Goal: Transaction & Acquisition: Purchase product/service

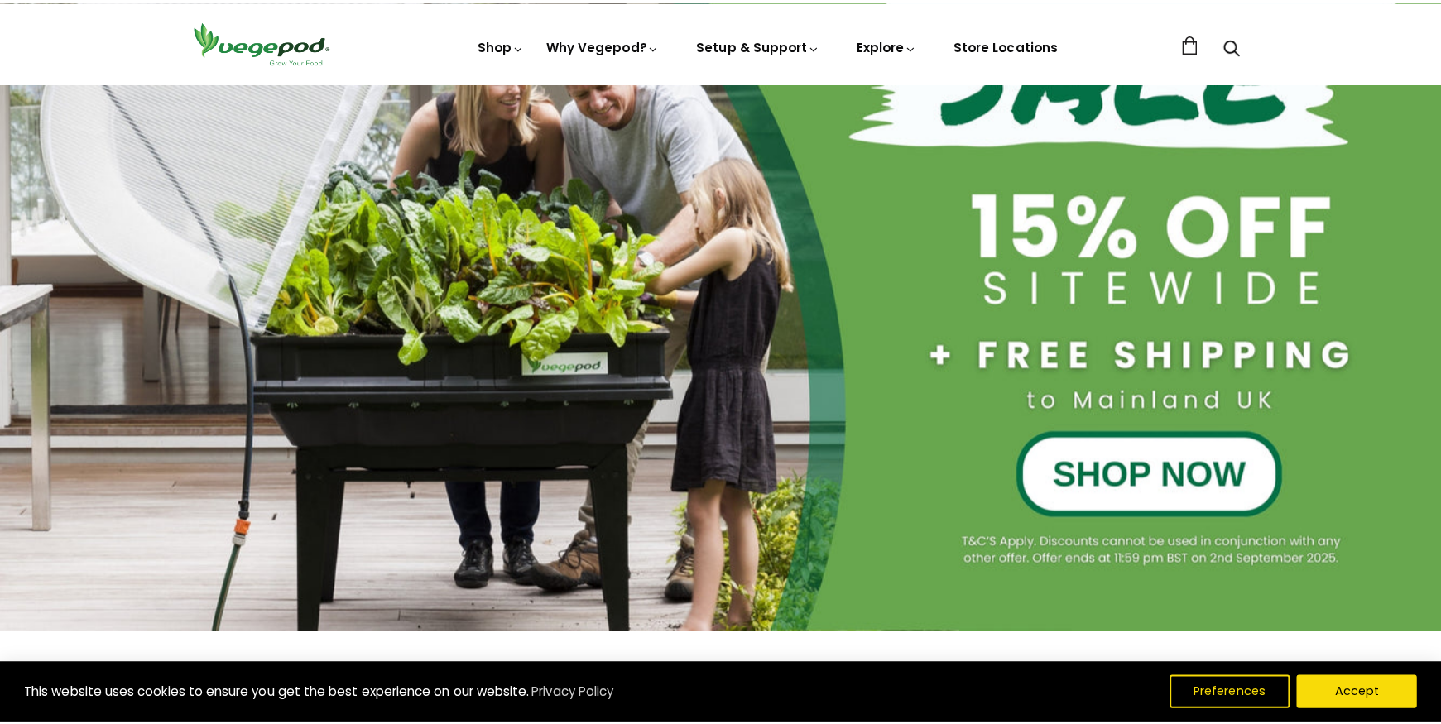
scroll to position [411, 0]
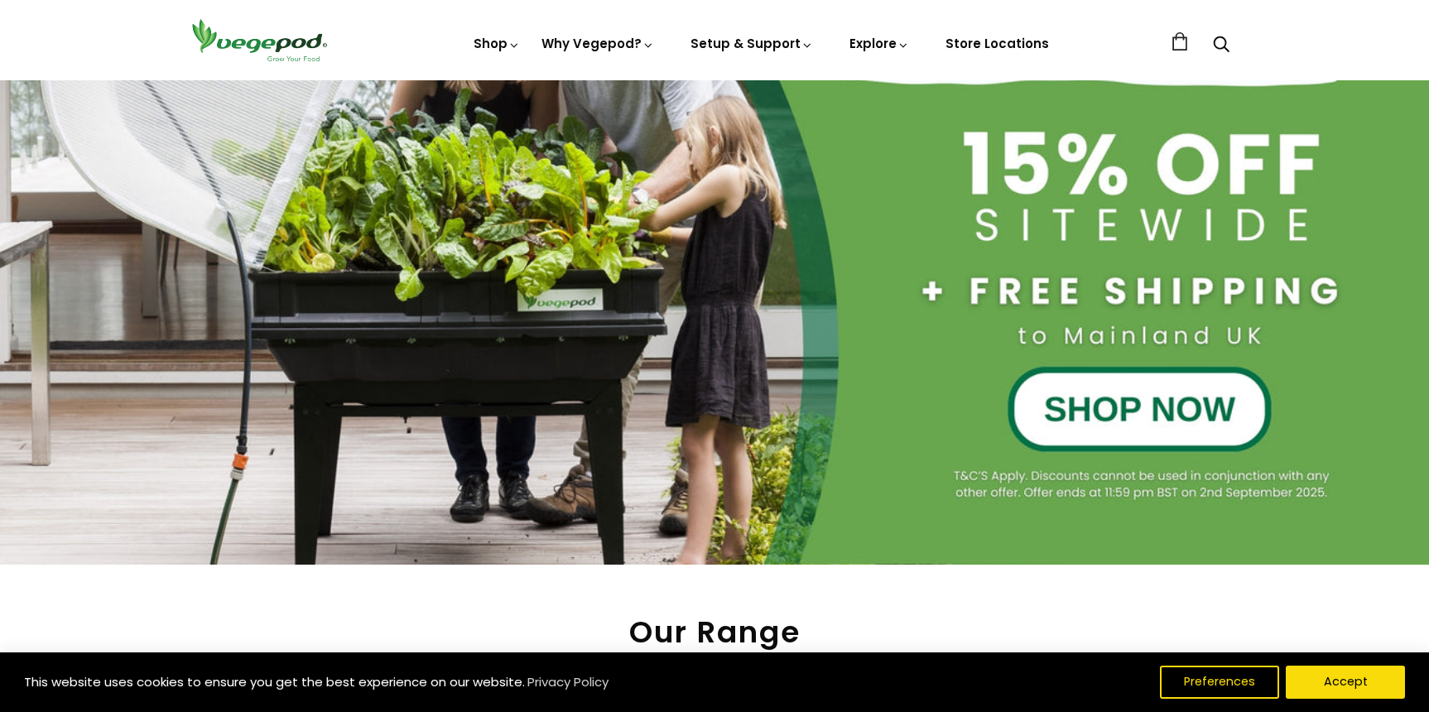
click at [1088, 408] on div at bounding box center [714, 136] width 1429 height 857
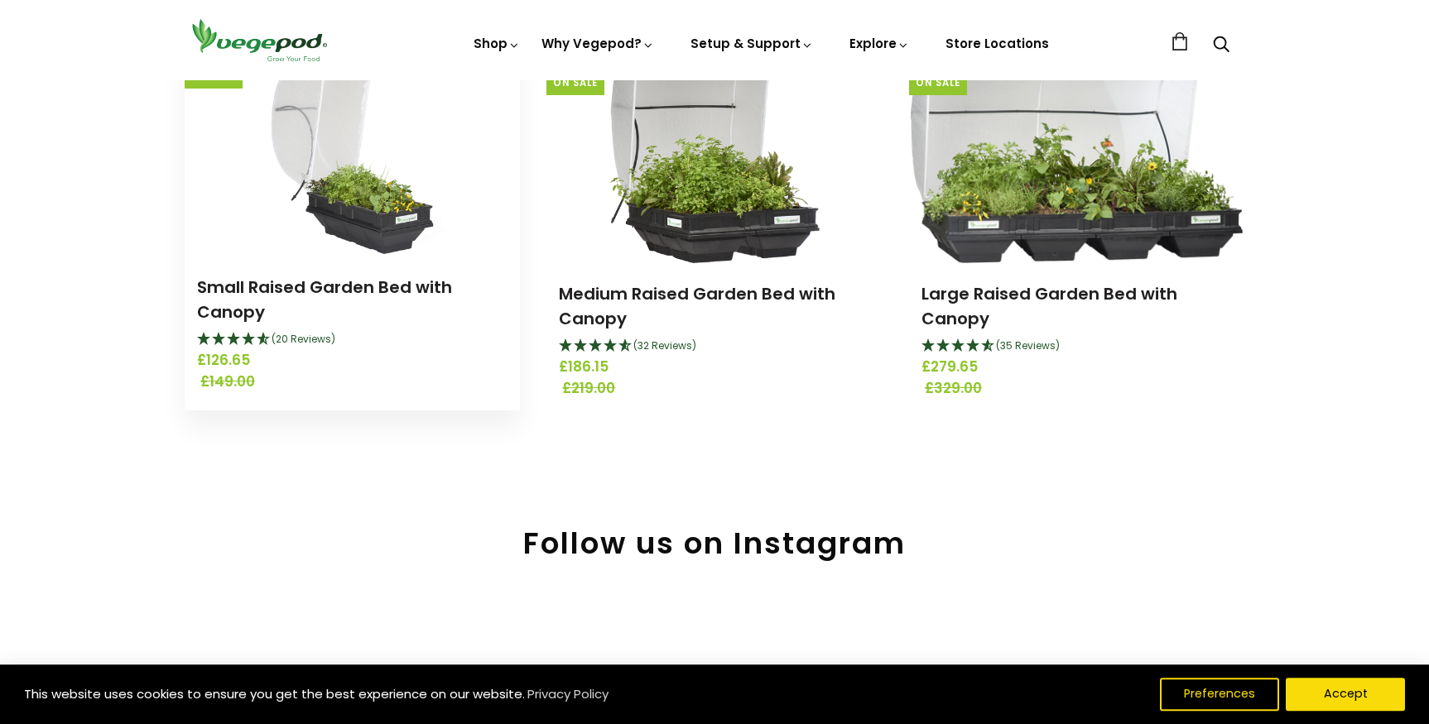
scroll to position [225, 0]
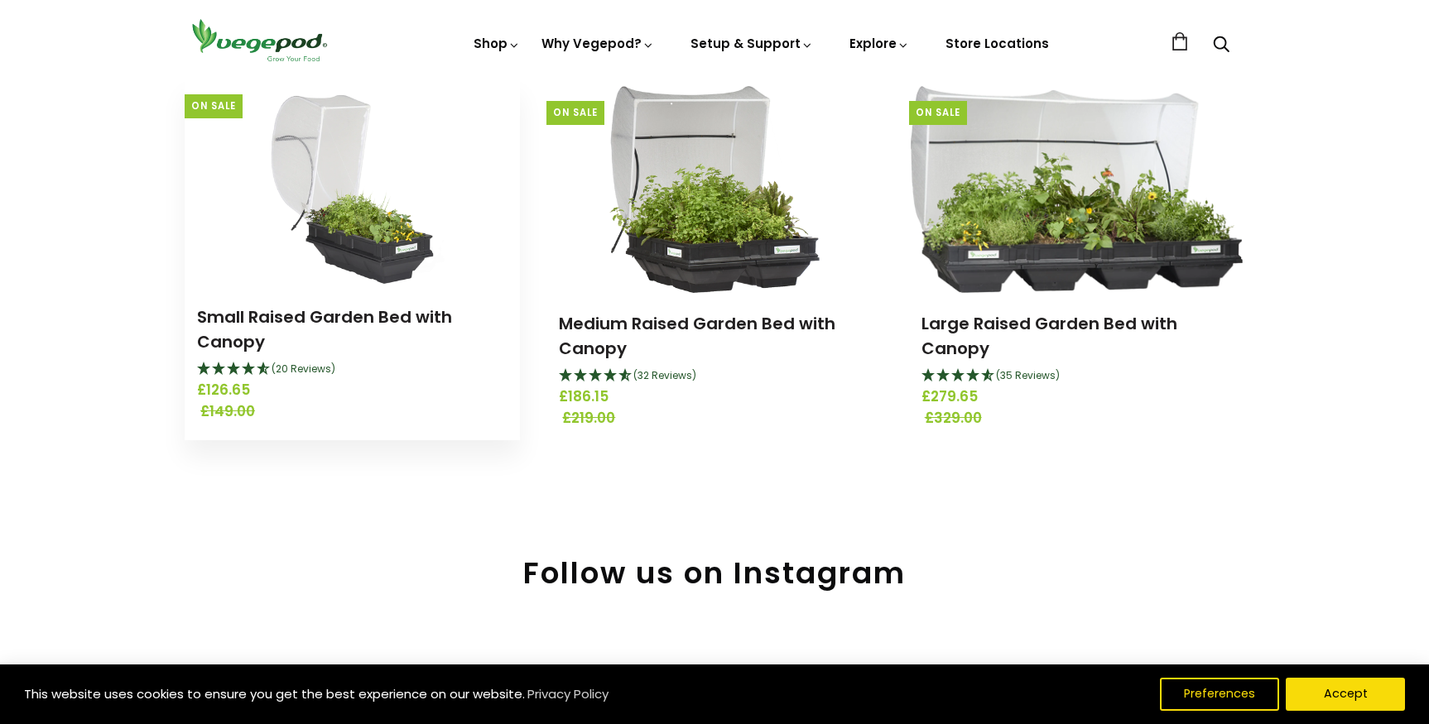
click at [352, 277] on img at bounding box center [352, 182] width 197 height 207
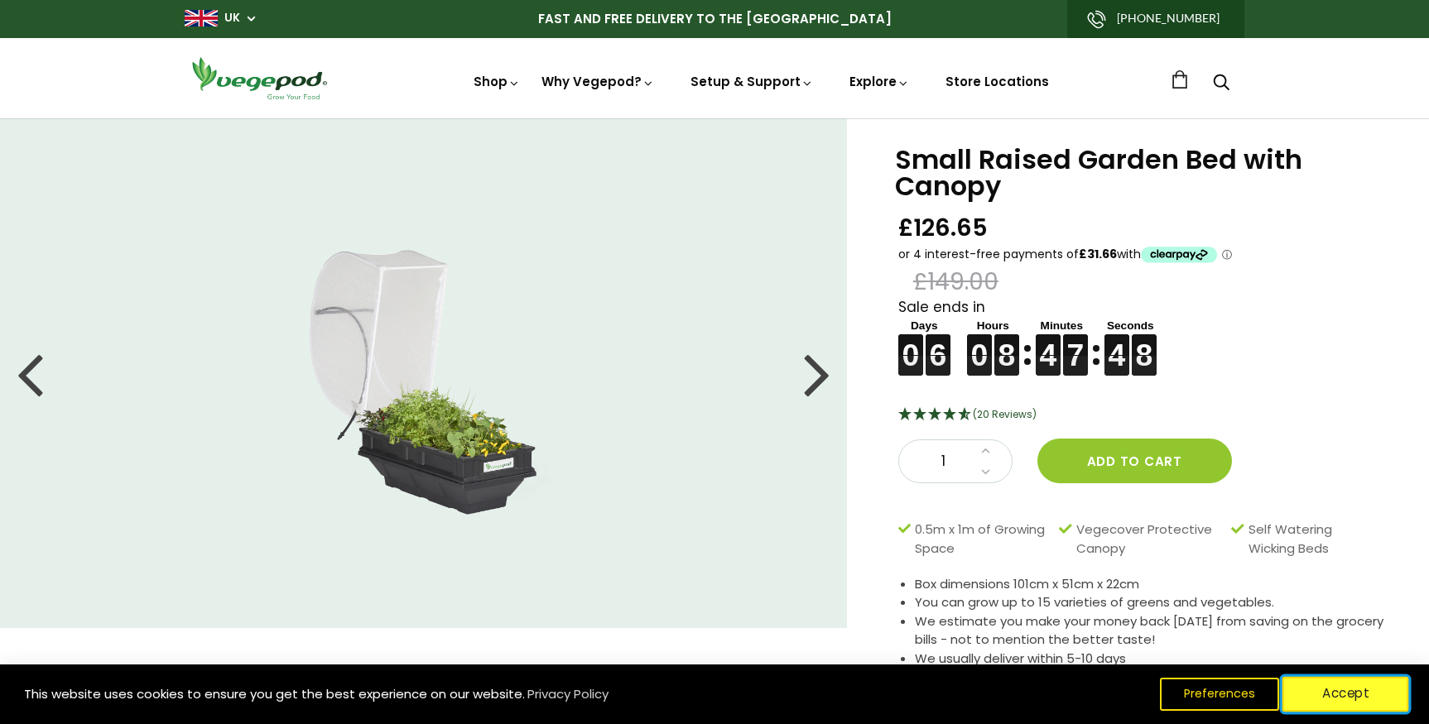
click at [1323, 700] on button "Accept" at bounding box center [1345, 694] width 127 height 35
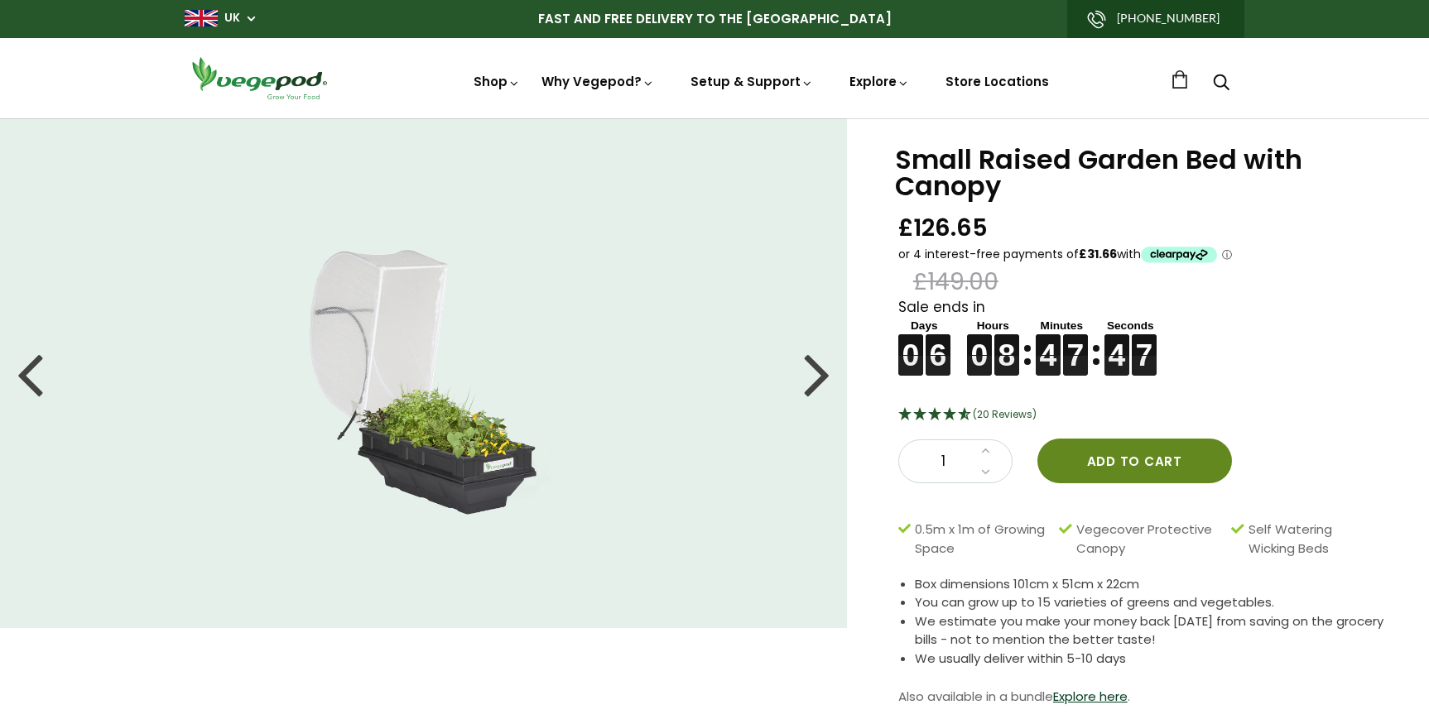
click at [1136, 466] on button "Add to cart" at bounding box center [1134, 461] width 195 height 45
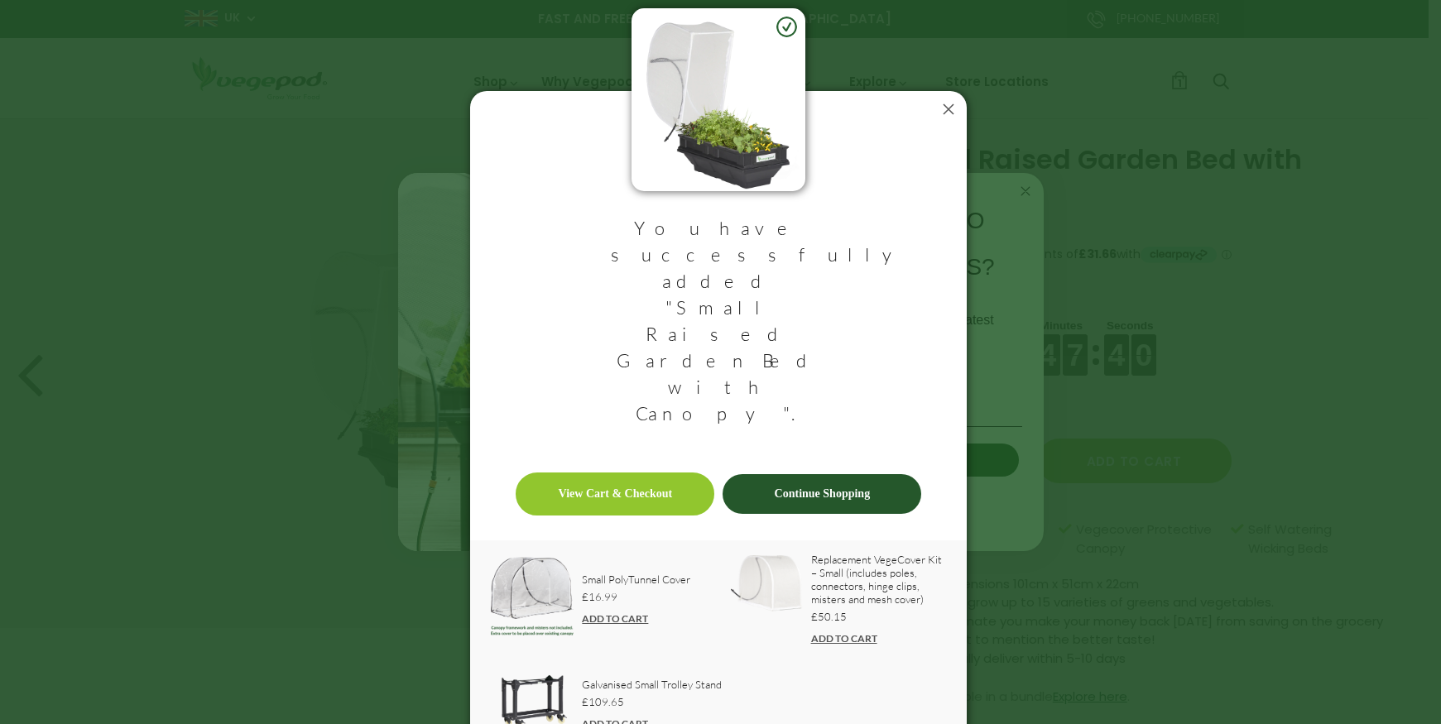
click at [945, 114] on icon at bounding box center [949, 109] width 10 height 10
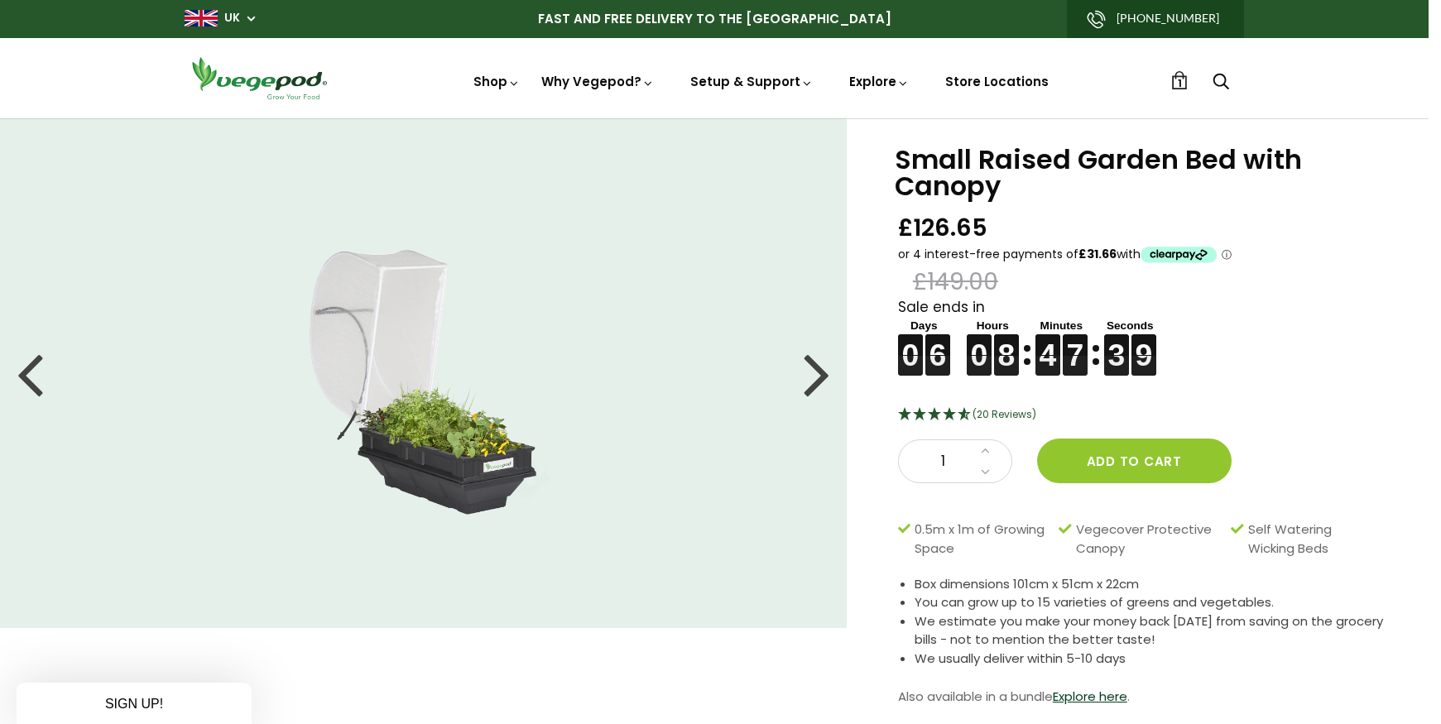
click at [1168, 272] on div "£126.65 £149.00" at bounding box center [1065, 255] width 334 height 84
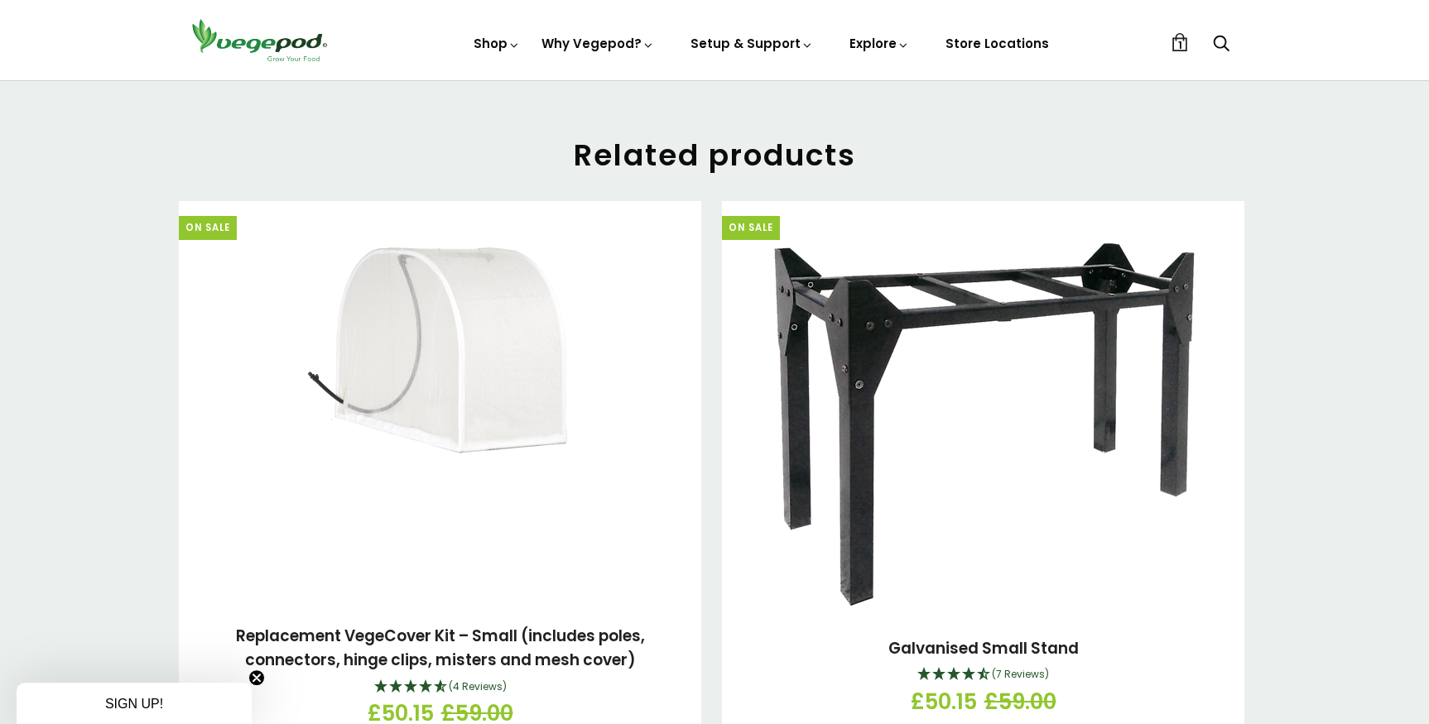
scroll to position [2463, 0]
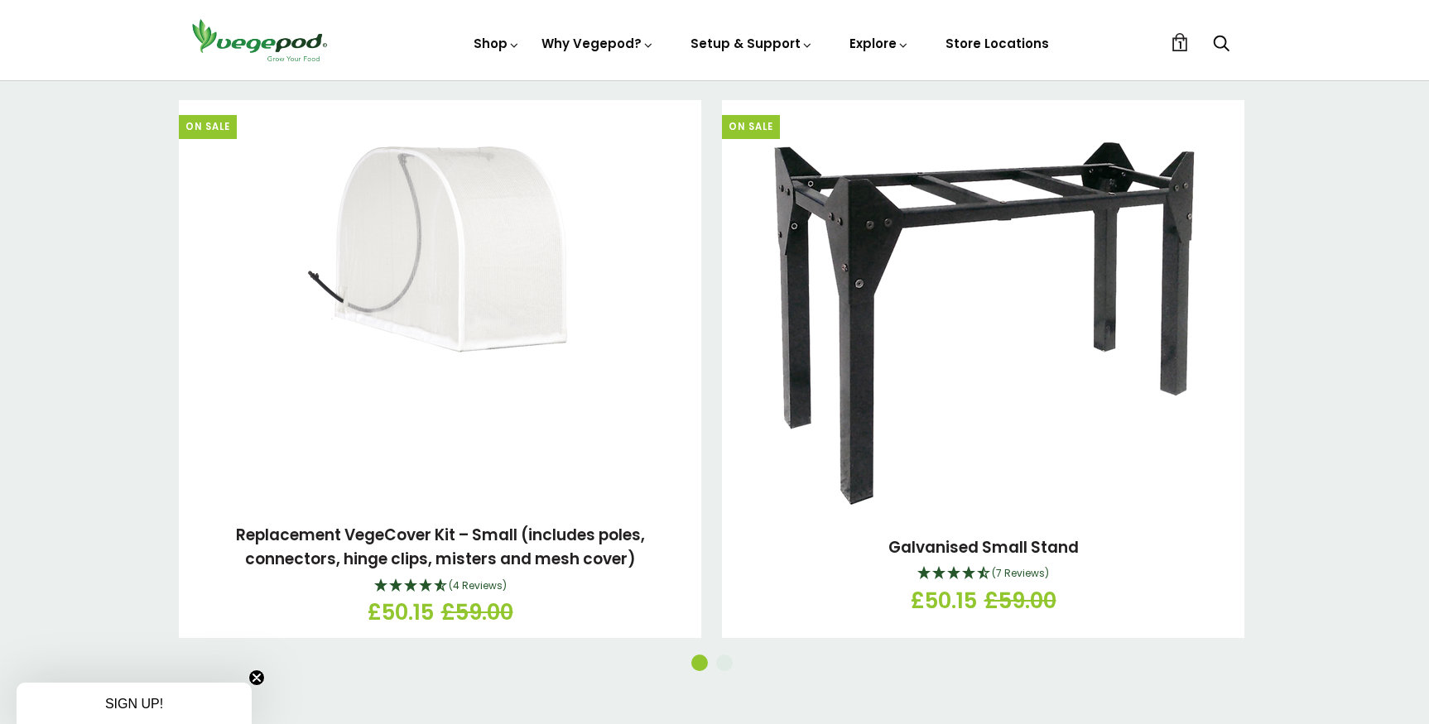
click at [726, 655] on button "2" at bounding box center [724, 663] width 17 height 17
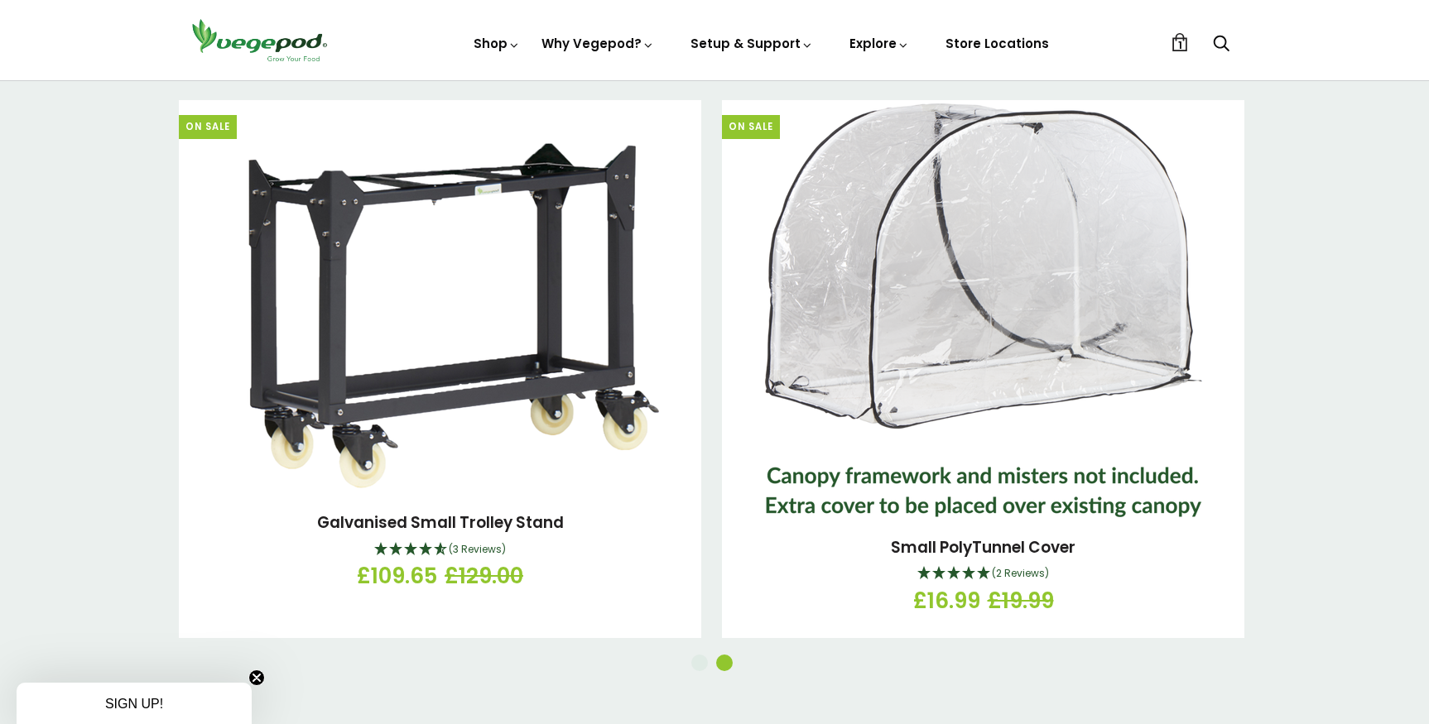
click at [695, 655] on button "1" at bounding box center [699, 663] width 17 height 17
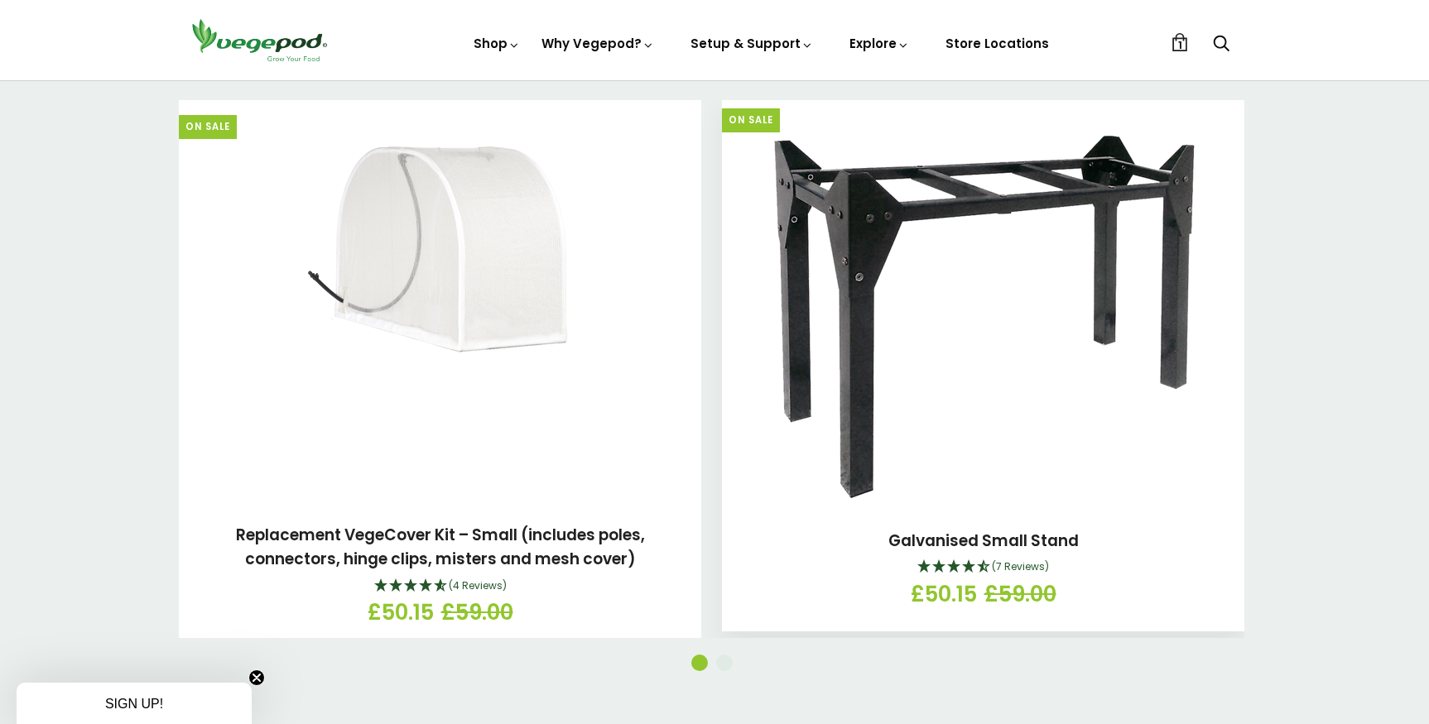
click at [851, 433] on img at bounding box center [982, 304] width 491 height 414
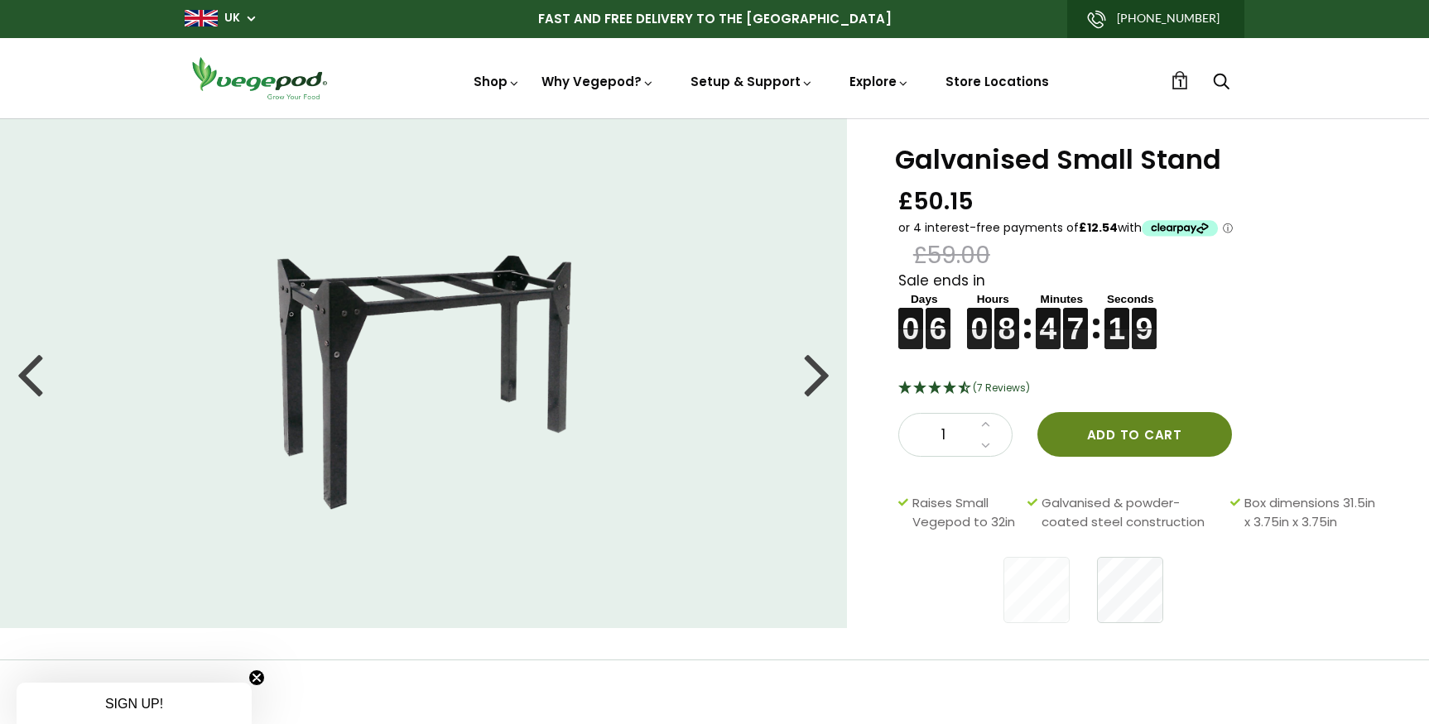
click at [1115, 439] on button "Add to cart" at bounding box center [1134, 434] width 195 height 45
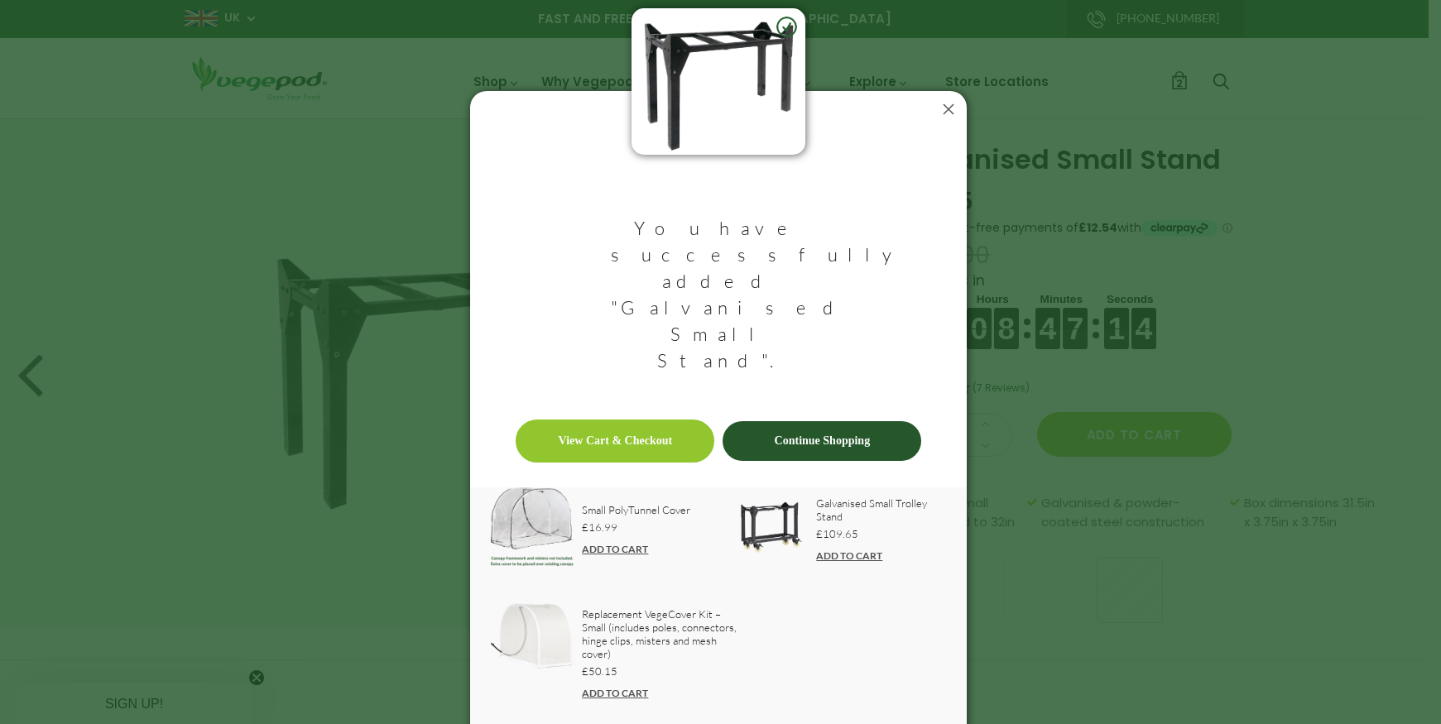
click at [956, 122] on icon at bounding box center [948, 109] width 26 height 26
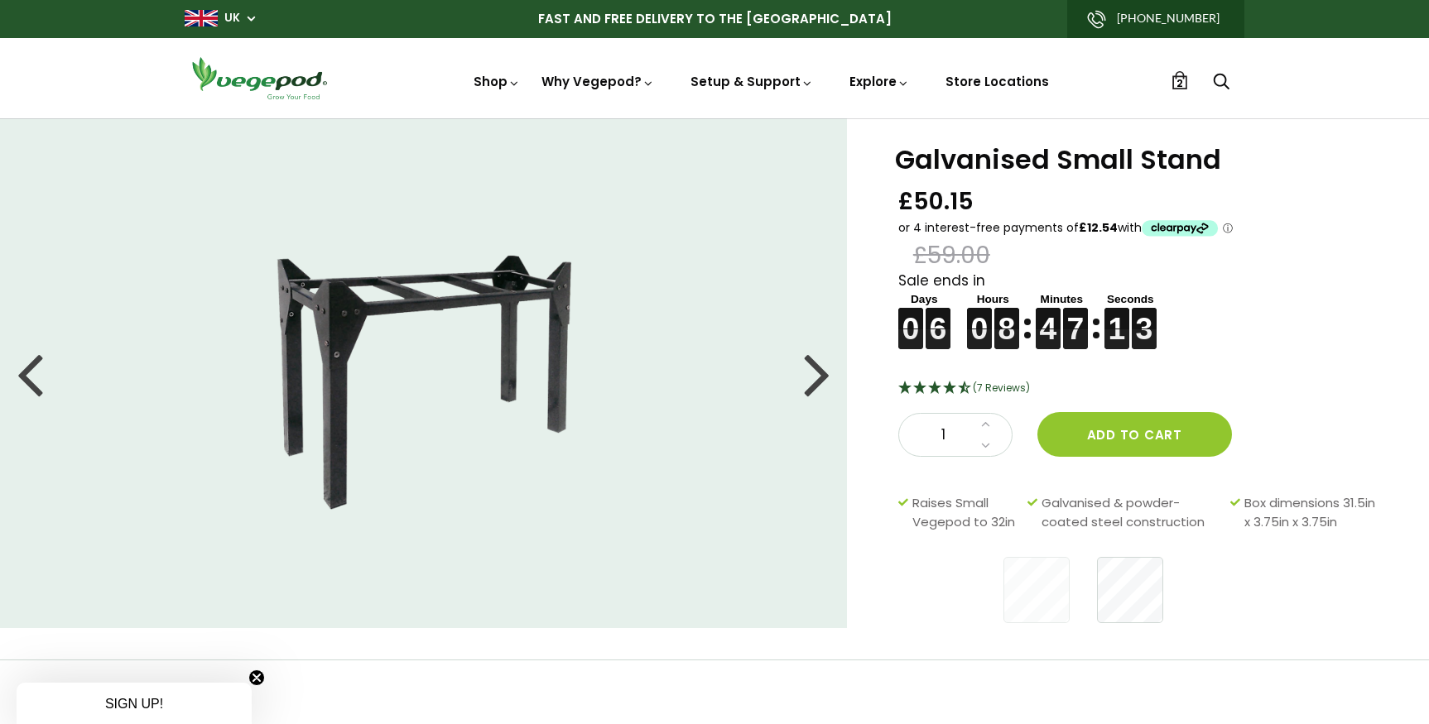
click at [1179, 89] on span "2" at bounding box center [1179, 83] width 7 height 16
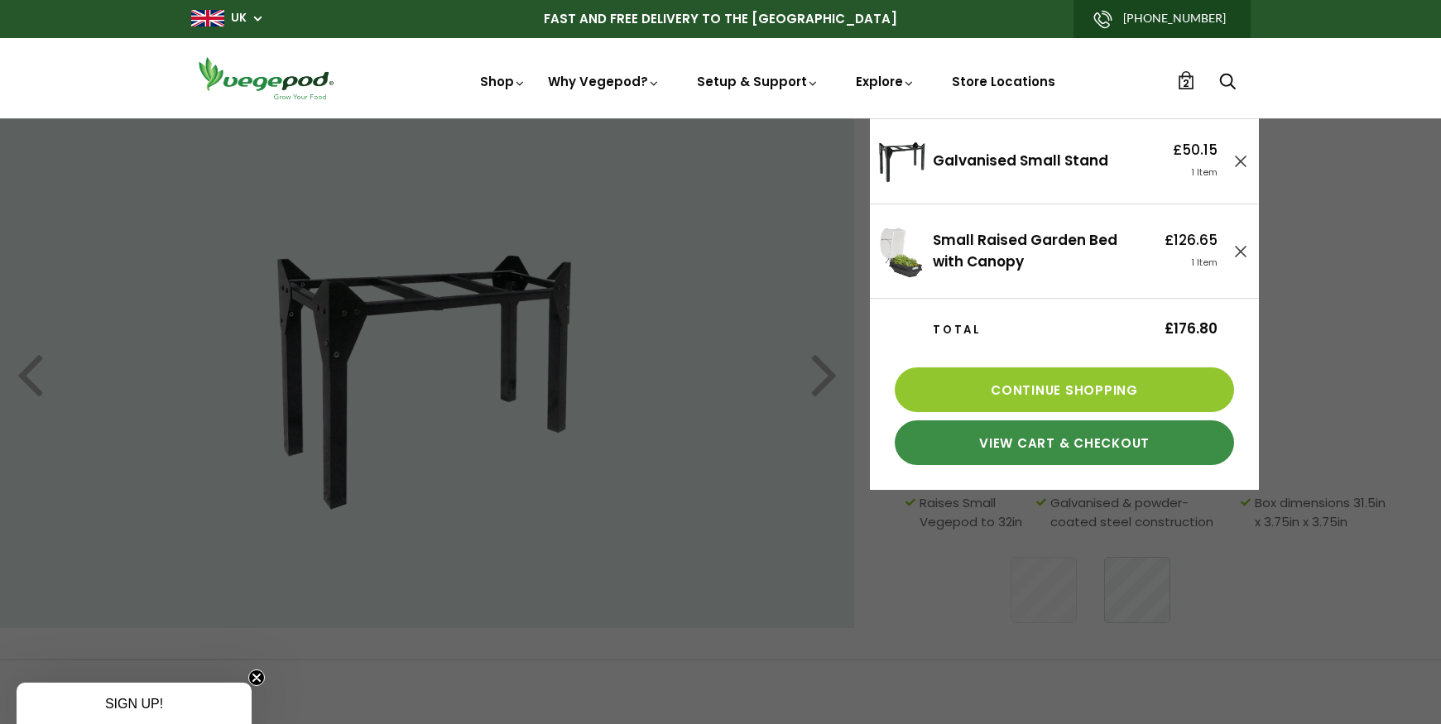
click at [1074, 444] on link "View Cart & Checkout" at bounding box center [1064, 442] width 339 height 45
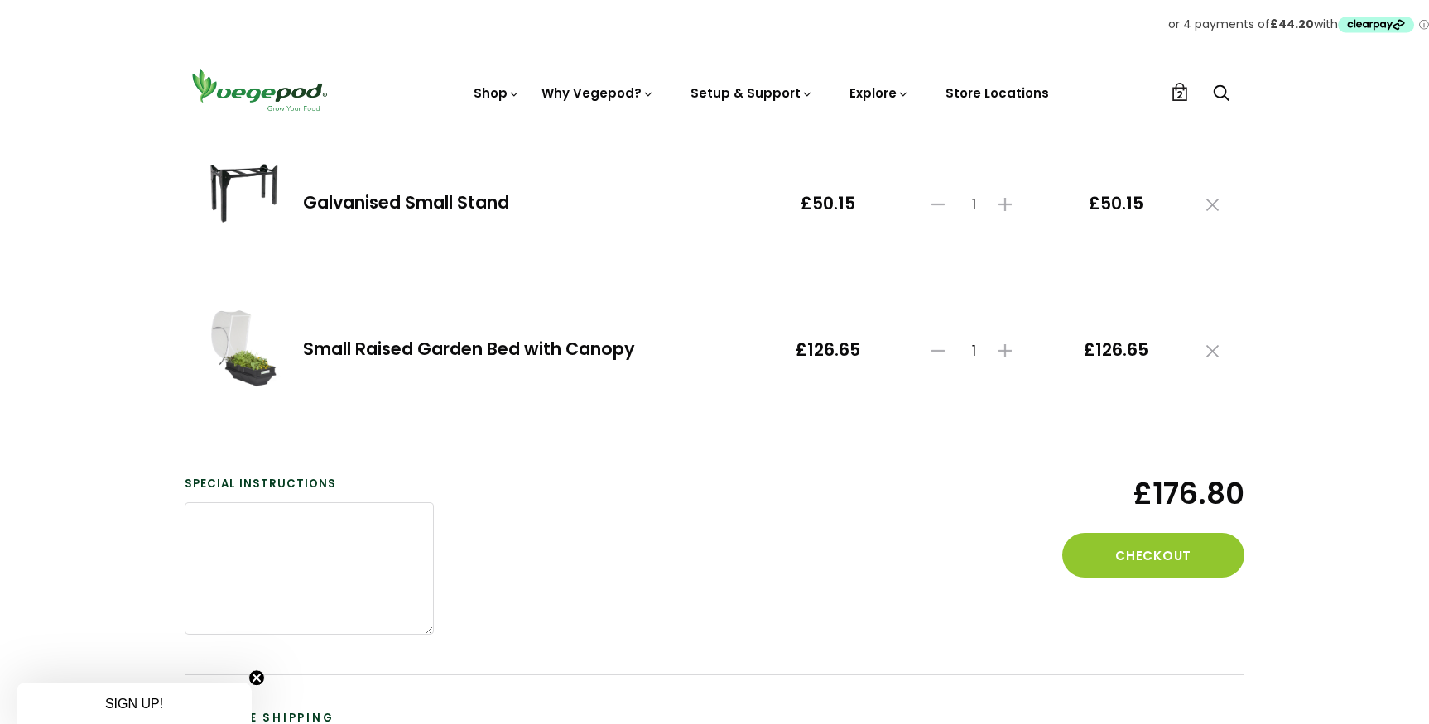
scroll to position [212, 0]
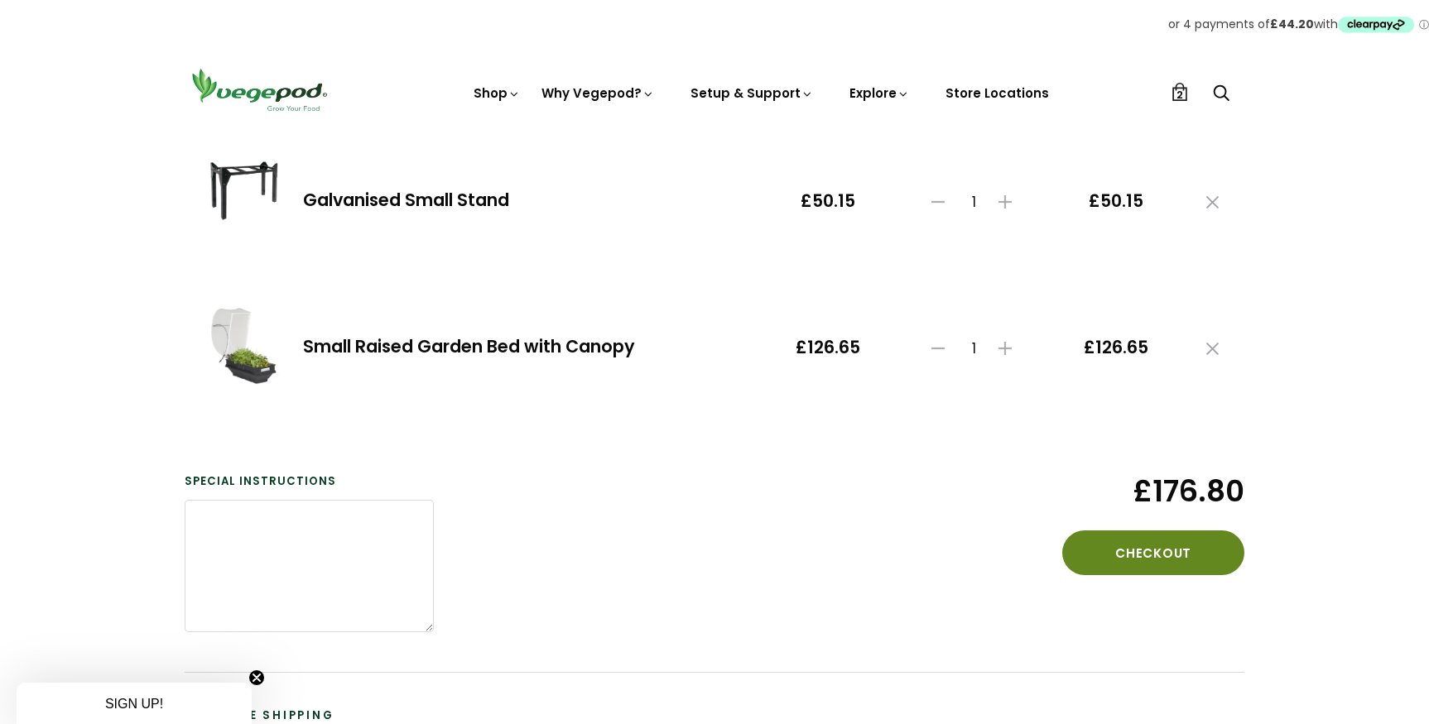
click at [1115, 539] on button "Checkout" at bounding box center [1153, 553] width 182 height 45
